Goal: Check status: Check status

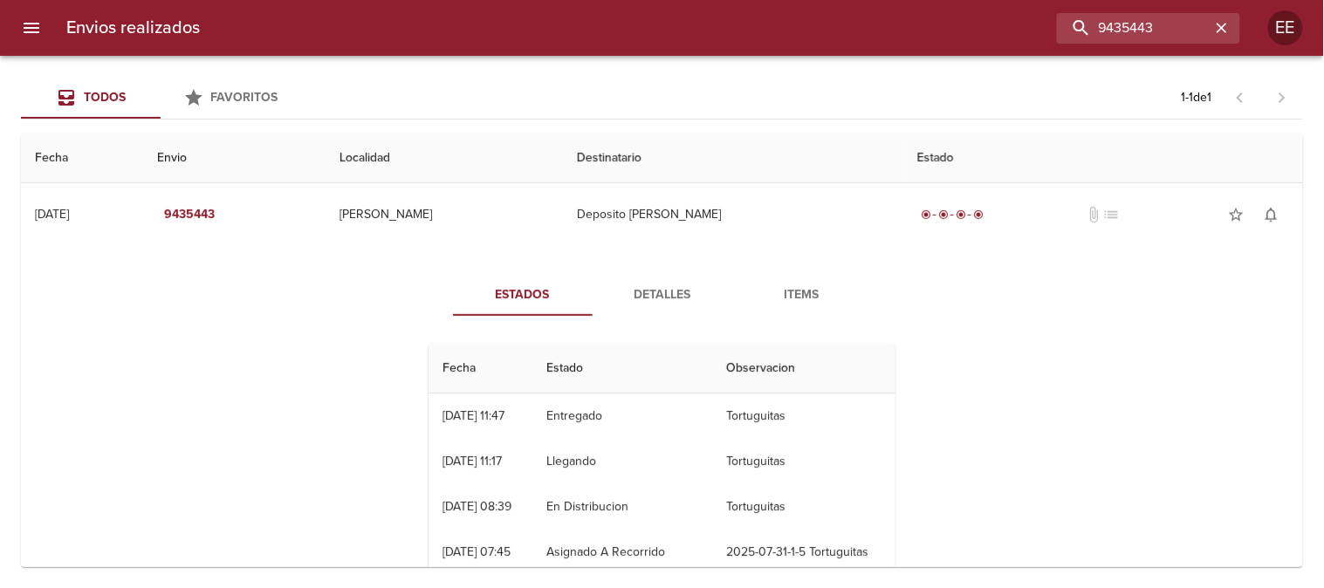
click at [964, 21] on div "9435443" at bounding box center [727, 28] width 1026 height 31
type input "[PERSON_NAME]"
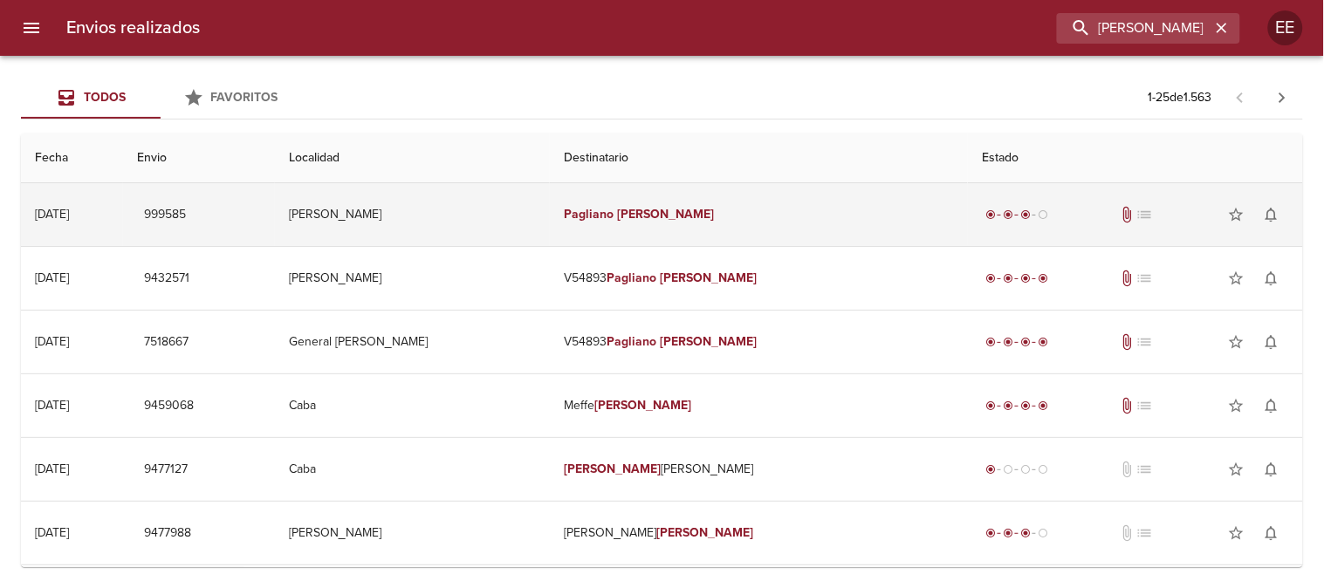
click at [614, 218] on em "Pagliano" at bounding box center [589, 214] width 50 height 15
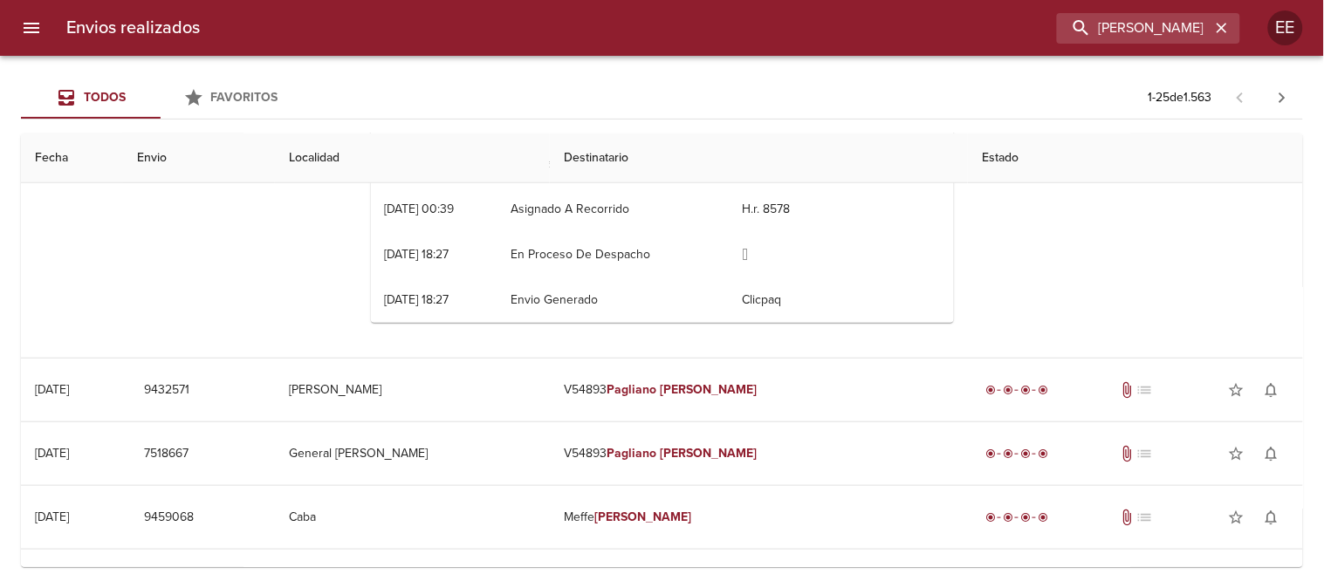
scroll to position [388, 0]
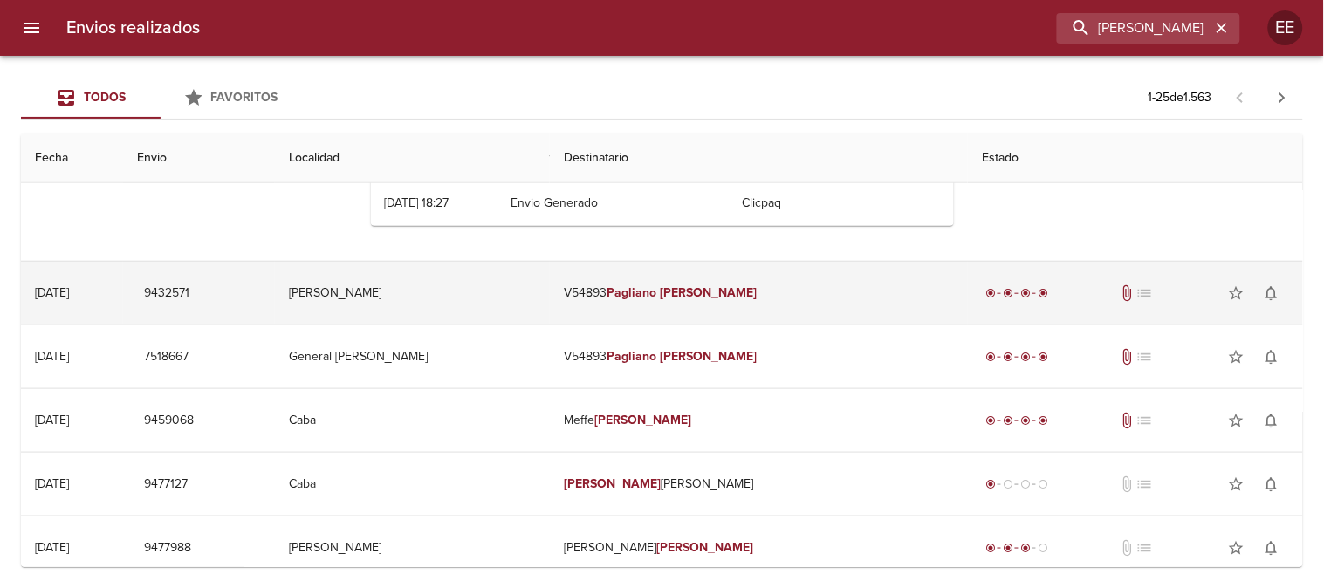
click at [736, 297] on em "[PERSON_NAME]" at bounding box center [708, 292] width 97 height 15
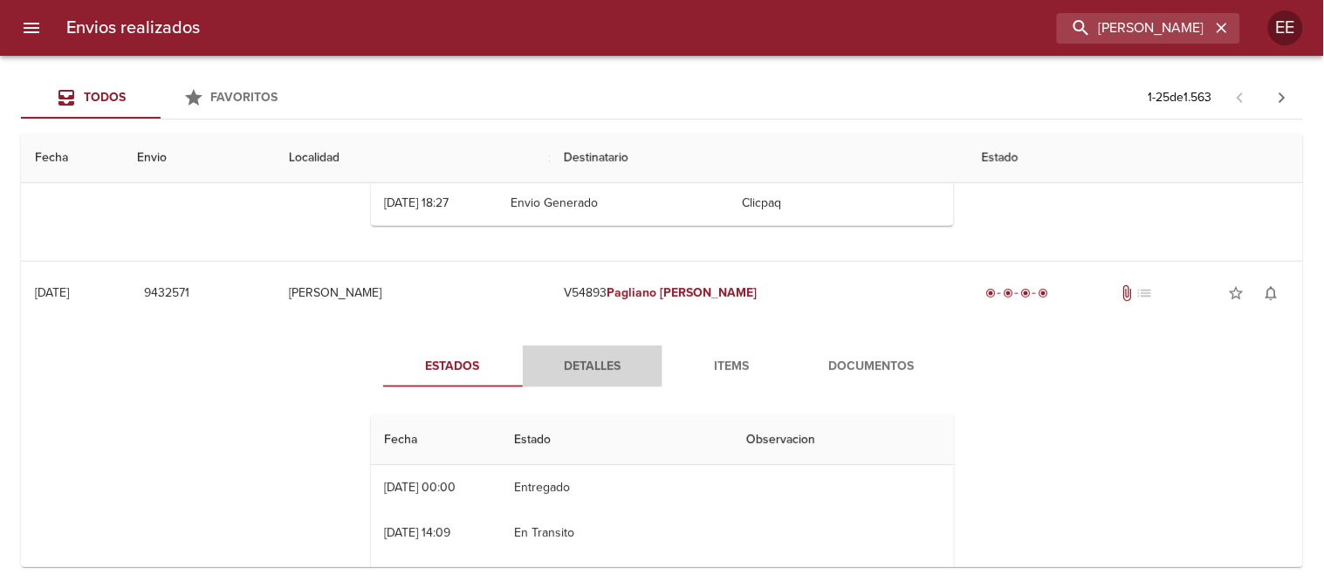
click at [586, 356] on span "Detalles" at bounding box center [592, 367] width 119 height 22
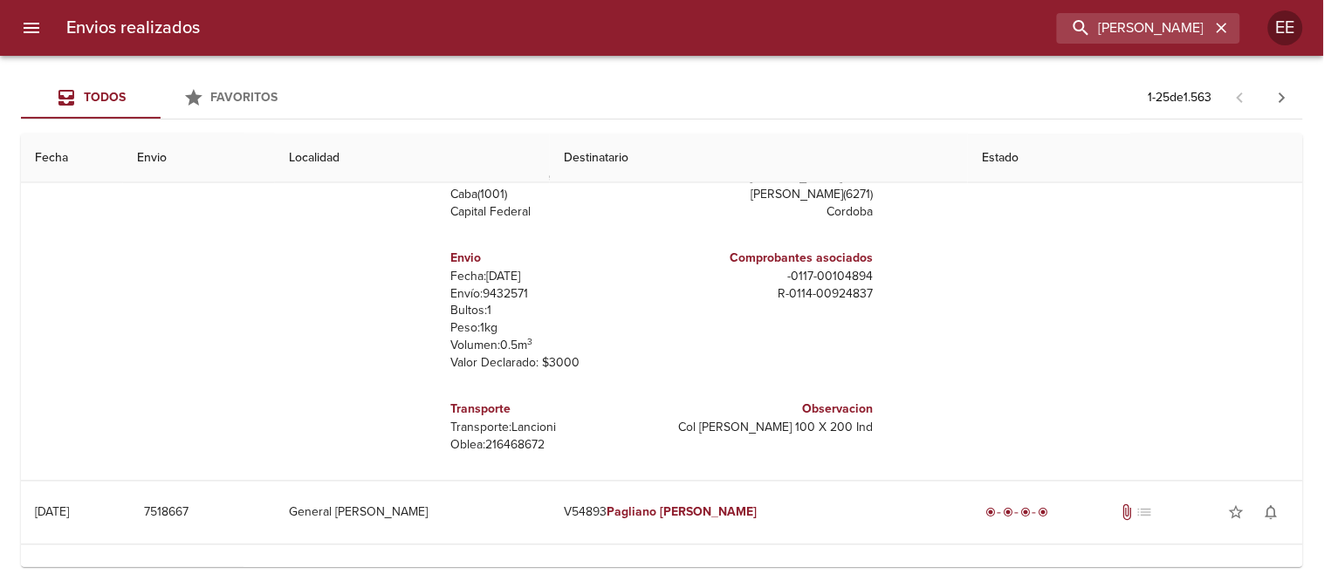
scroll to position [873, 0]
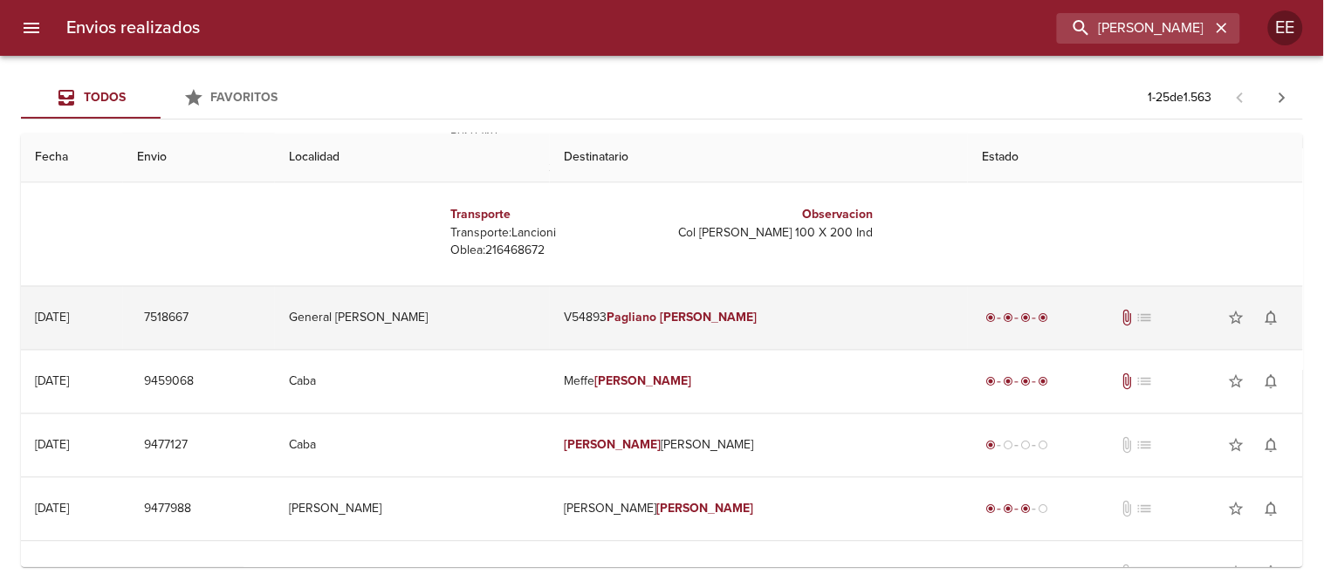
click at [656, 326] on em "Pagliano" at bounding box center [632, 318] width 50 height 15
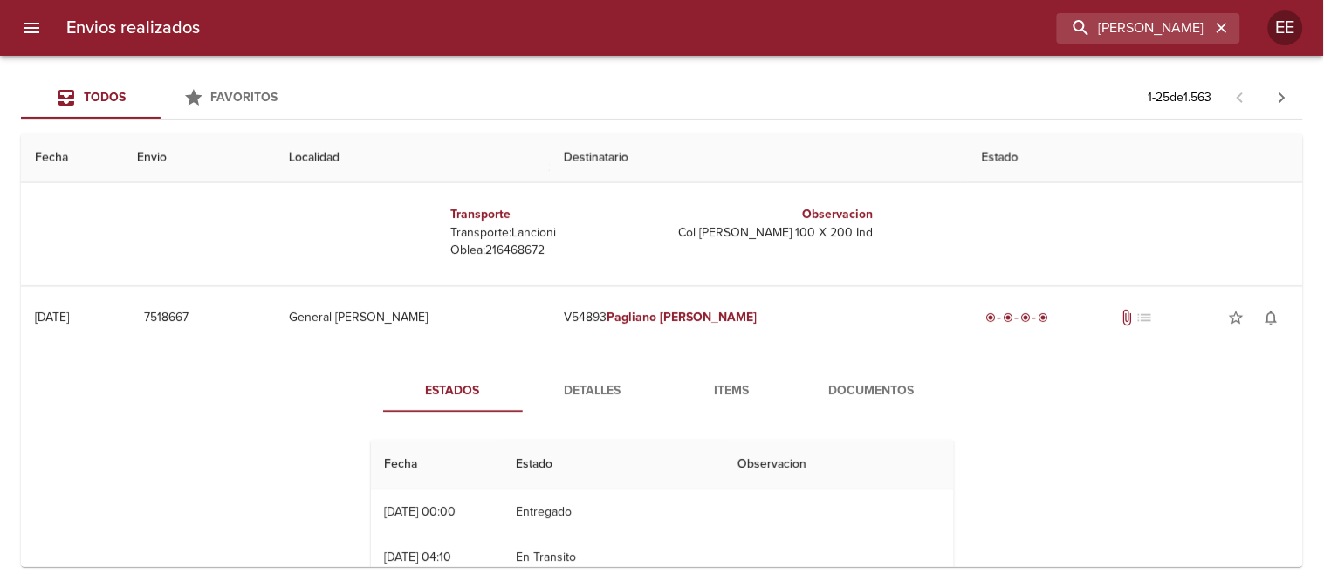
click at [591, 390] on span "Detalles" at bounding box center [592, 392] width 119 height 22
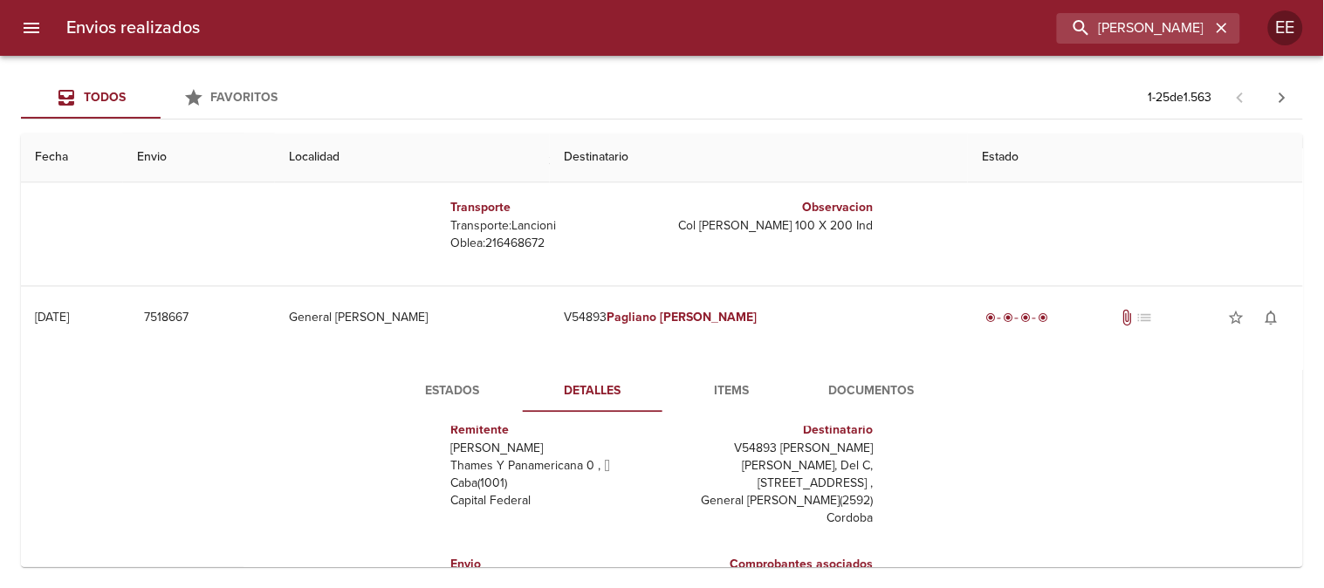
scroll to position [970, 0]
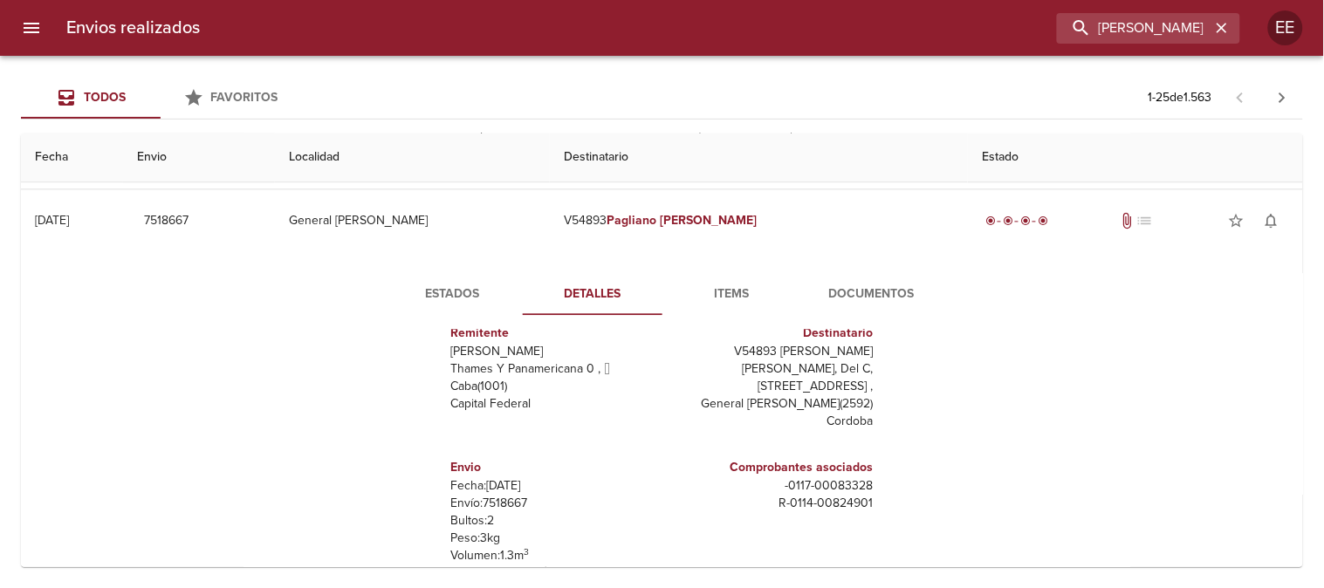
drag, startPoint x: 866, startPoint y: 353, endPoint x: 730, endPoint y: 351, distance: 136.2
click at [730, 351] on div "Remitente Wamaro Sa Thames Y Panamericana 0 ,   Caba ( 1001 ) Capital Federal D…" at bounding box center [662, 504] width 597 height 349
copy p "V54893 [PERSON_NAME]"
